Goal: Information Seeking & Learning: Find specific page/section

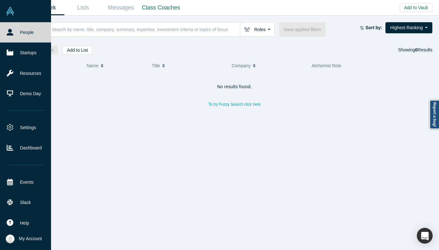
click at [14, 35] on link "People" at bounding box center [25, 32] width 51 height 20
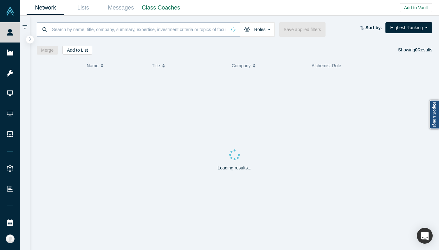
click at [75, 31] on input at bounding box center [138, 29] width 175 height 15
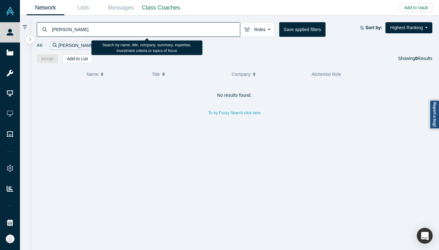
click at [101, 33] on input "harry nelis" at bounding box center [145, 29] width 188 height 15
type input "cecilia wang"
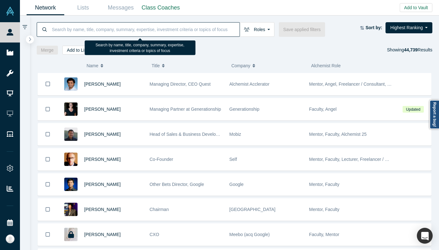
click at [62, 32] on input at bounding box center [145, 29] width 188 height 15
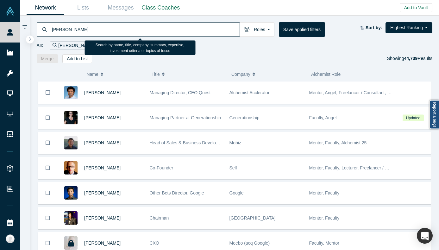
type input "denis tokarev"
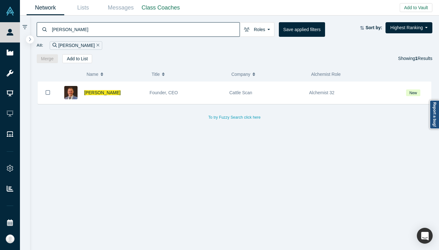
click at [68, 36] on input "denis tokarev" at bounding box center [145, 29] width 188 height 15
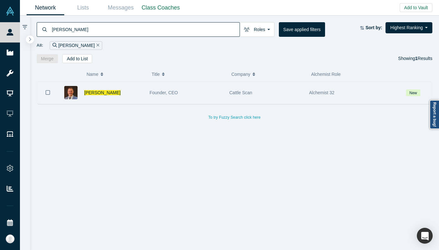
click at [162, 91] on span "Founder, CEO" at bounding box center [164, 92] width 29 height 5
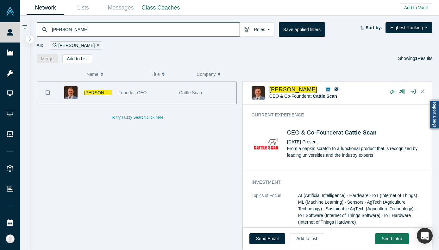
scroll to position [242, 0]
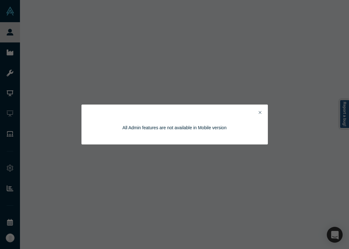
click at [246, 111] on icon "Close" at bounding box center [259, 112] width 3 height 4
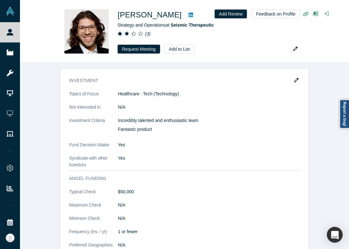
scroll to position [828, 0]
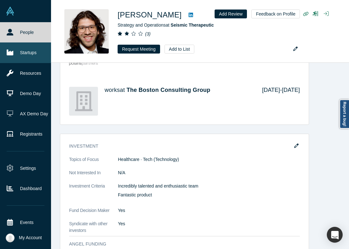
click at [14, 57] on link "Startups" at bounding box center [25, 52] width 51 height 20
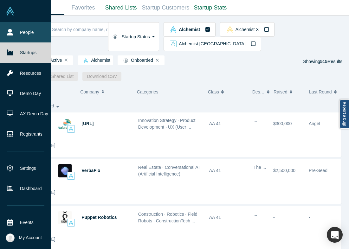
click at [5, 35] on link "People" at bounding box center [25, 32] width 51 height 20
